Goal: Task Accomplishment & Management: Use online tool/utility

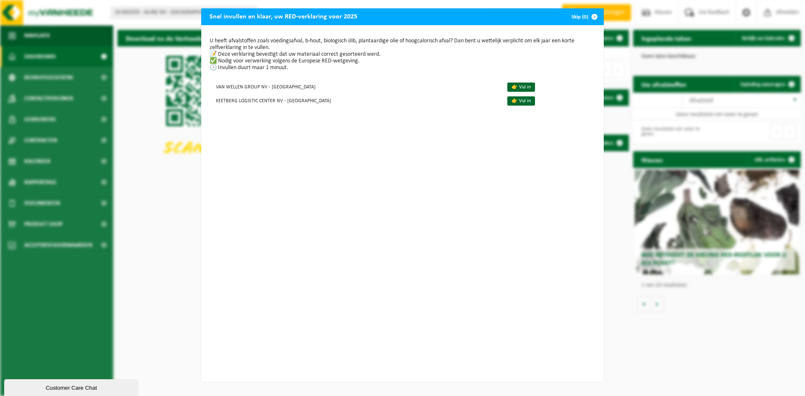
click at [580, 16] on button "Skip (0)" at bounding box center [584, 16] width 38 height 17
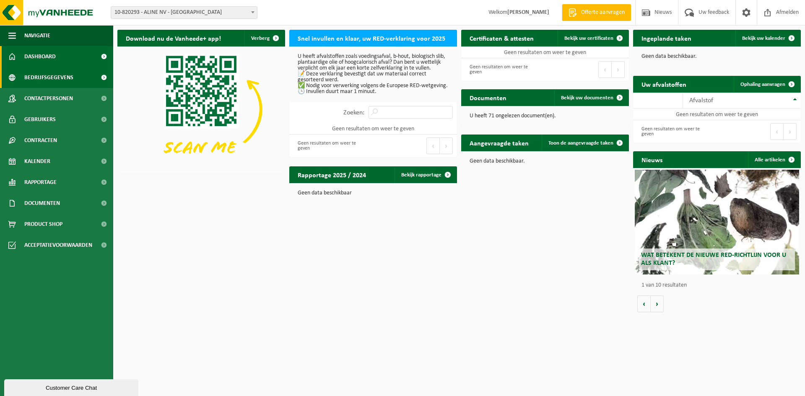
click at [67, 78] on span "Bedrijfsgegevens" at bounding box center [48, 77] width 49 height 21
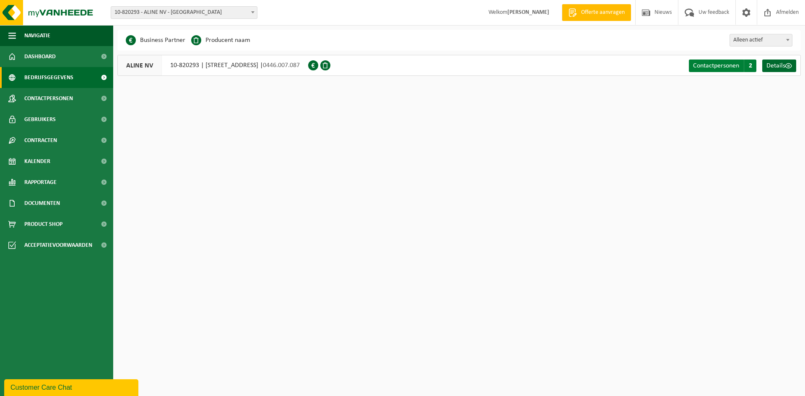
click at [717, 66] on span "Contactpersonen" at bounding box center [716, 65] width 46 height 7
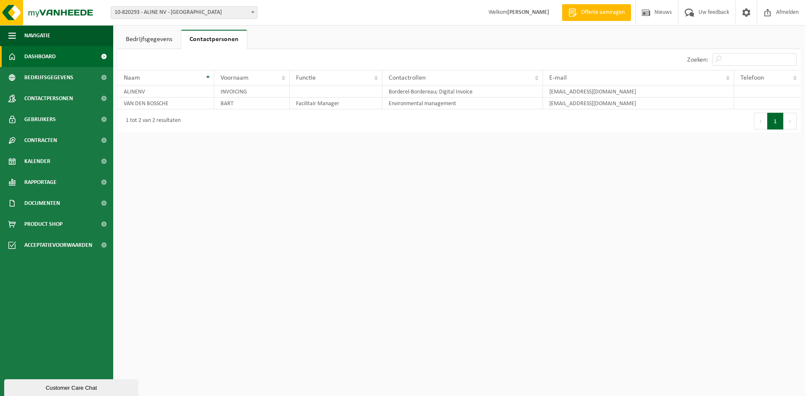
click at [45, 58] on span "Dashboard" at bounding box center [39, 56] width 31 height 21
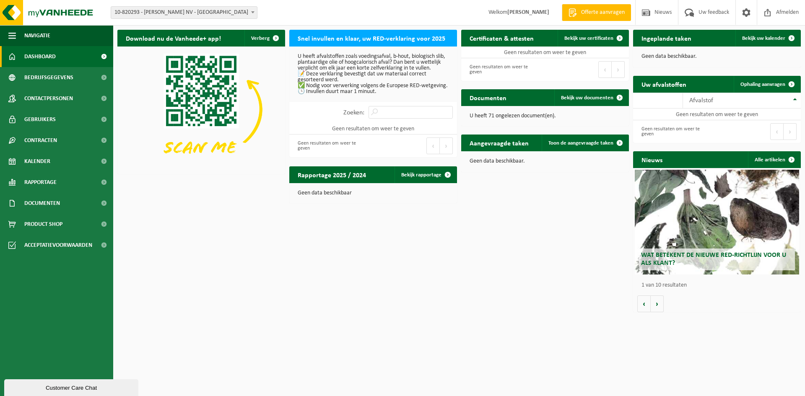
click at [602, 8] on link "Offerte aanvragen" at bounding box center [596, 12] width 69 height 17
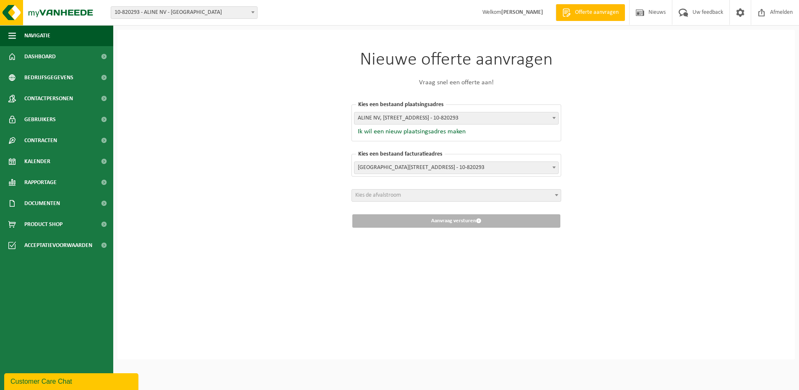
click at [403, 197] on span "Kies de afvalstroom" at bounding box center [456, 196] width 209 height 12
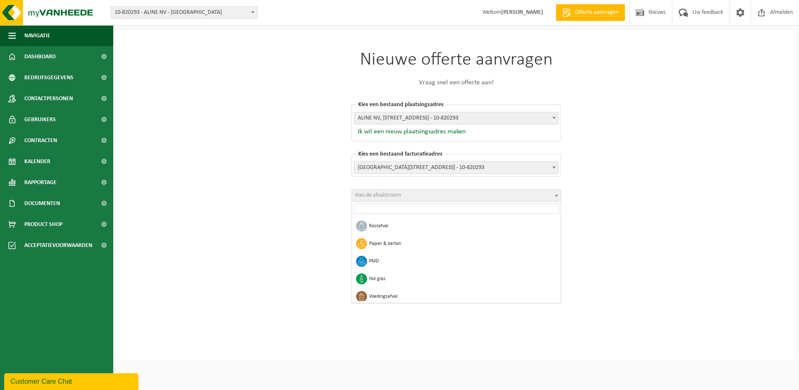
click at [402, 208] on input "search" at bounding box center [456, 208] width 205 height 10
type input "ele"
